Goal: Answer question/provide support

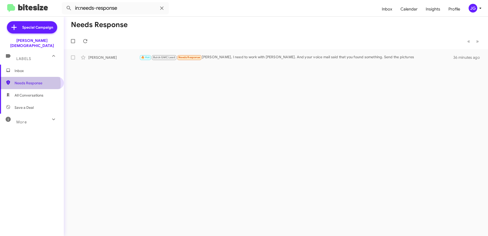
click at [30, 80] on span "Needs Response" at bounding box center [36, 82] width 43 height 5
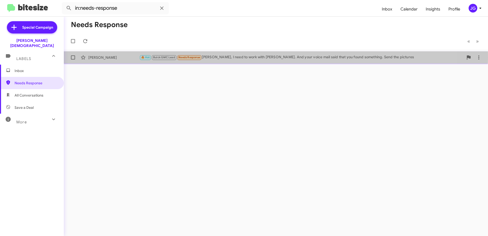
click at [245, 57] on div "🔥 Hot Buick GMC Lead Needs Response [PERSON_NAME], I need to work with [PERSON_…" at bounding box center [301, 57] width 324 height 6
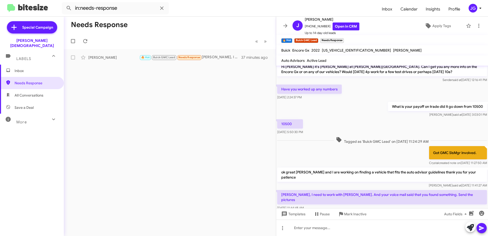
scroll to position [110, 0]
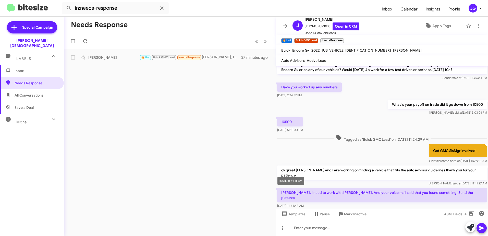
click at [292, 204] on span "[DATE] 11:44:48 AM" at bounding box center [290, 206] width 27 height 4
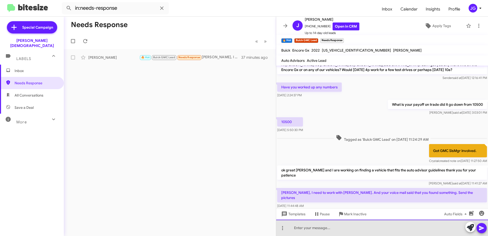
click at [323, 227] on div at bounding box center [382, 227] width 212 height 16
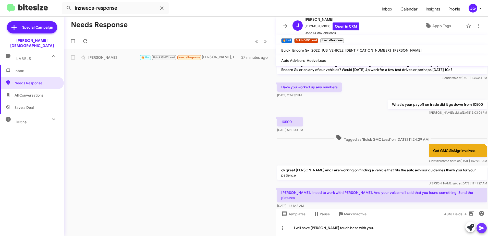
click at [484, 226] on icon at bounding box center [481, 228] width 6 height 6
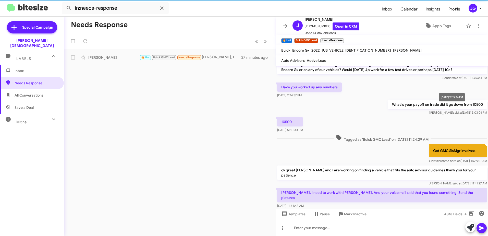
scroll to position [0, 0]
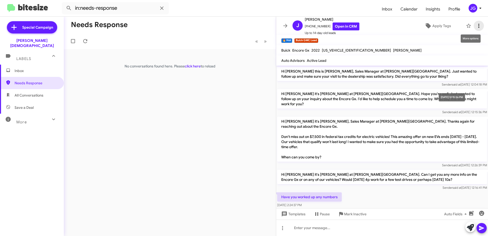
click at [475, 25] on icon at bounding box center [478, 26] width 6 height 6
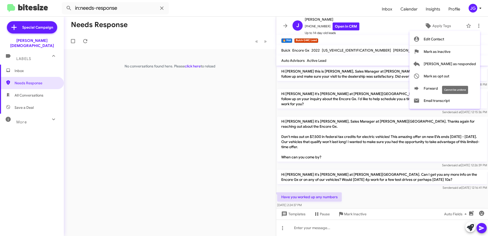
click at [454, 87] on div "Cannot be undone" at bounding box center [455, 90] width 26 height 8
click at [419, 88] on icon at bounding box center [416, 88] width 6 height 6
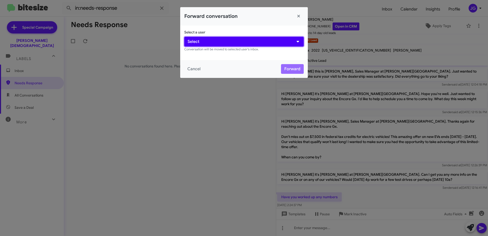
click at [258, 40] on button "Select" at bounding box center [243, 42] width 119 height 10
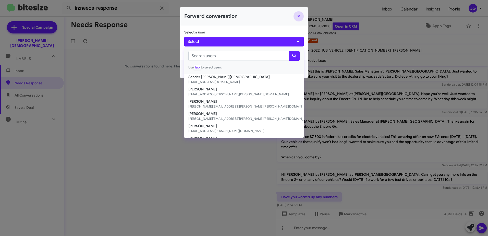
click at [300, 15] on button "Close" at bounding box center [298, 16] width 10 height 10
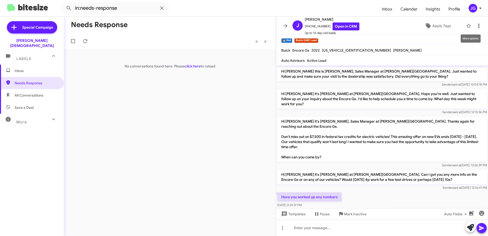
click at [475, 27] on icon at bounding box center [478, 26] width 6 height 6
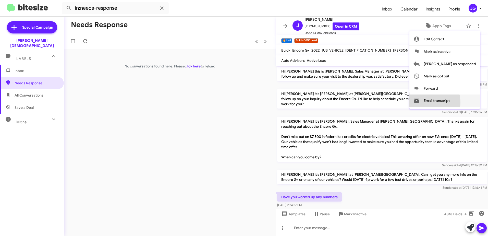
click at [447, 102] on button "Email transcript" at bounding box center [444, 100] width 71 height 12
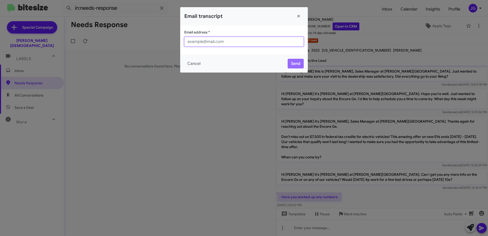
click at [234, 44] on input "Email address *" at bounding box center [243, 42] width 119 height 10
type input "[PERSON_NAME]"
click at [298, 17] on button "Close" at bounding box center [298, 16] width 10 height 10
